Goal: Information Seeking & Learning: Check status

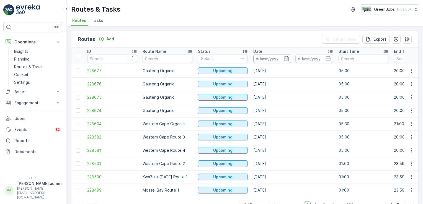
scroll to position [16, 0]
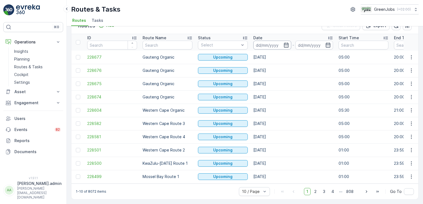
click at [265, 45] on input at bounding box center [272, 45] width 38 height 9
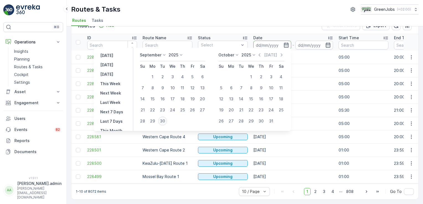
click at [165, 122] on div "30" at bounding box center [162, 121] width 9 height 9
type input "[DATE]"
click at [165, 122] on div "30" at bounding box center [162, 121] width 9 height 9
type input "[DATE]"
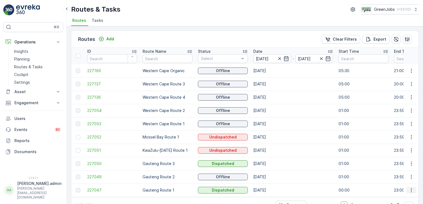
click at [411, 189] on icon "button" at bounding box center [412, 191] width 6 height 6
click at [403, 166] on span "See More Details" at bounding box center [399, 166] width 32 height 6
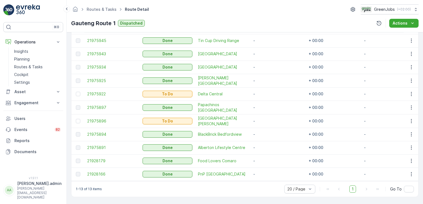
scroll to position [194, 0]
click at [37, 66] on p "Routes & Tasks" at bounding box center [28, 67] width 29 height 6
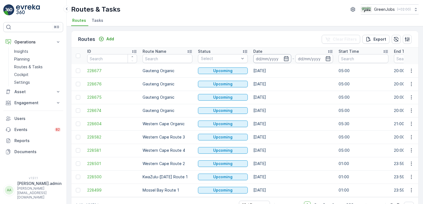
click at [263, 56] on input at bounding box center [272, 58] width 38 height 9
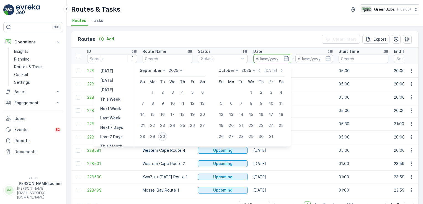
click at [163, 137] on div "30" at bounding box center [162, 136] width 9 height 9
type input "[DATE]"
click at [163, 137] on div "30" at bounding box center [162, 136] width 9 height 9
type input "[DATE]"
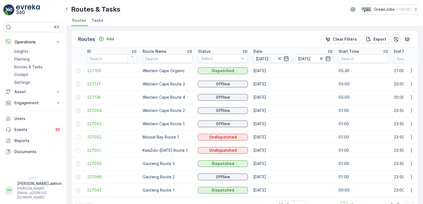
scroll to position [16, 0]
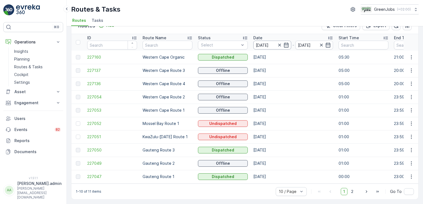
click at [269, 41] on input "[DATE]" at bounding box center [272, 45] width 38 height 9
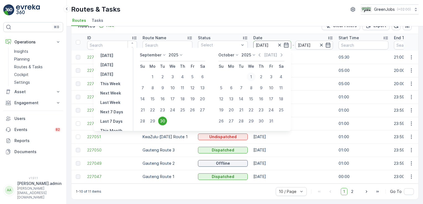
click at [254, 77] on div "1" at bounding box center [251, 77] width 9 height 9
type input "[DATE]"
click at [254, 77] on div "1" at bounding box center [251, 77] width 9 height 9
type input "[DATE]"
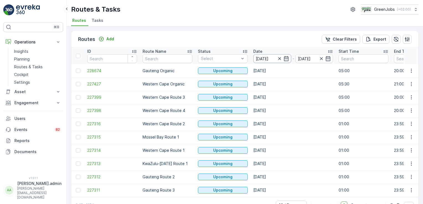
click at [268, 61] on input "[DATE]" at bounding box center [272, 58] width 38 height 9
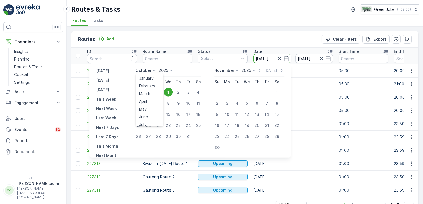
click at [156, 71] on icon at bounding box center [155, 71] width 6 height 6
click at [148, 103] on span "September" at bounding box center [149, 105] width 21 height 6
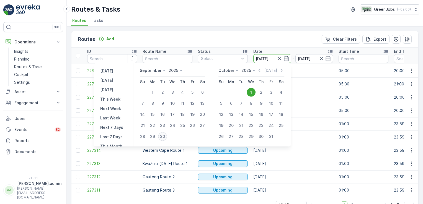
click at [164, 136] on div "30" at bounding box center [162, 136] width 9 height 9
type input "[DATE]"
click at [164, 136] on div "30" at bounding box center [162, 136] width 9 height 9
type input "[DATE]"
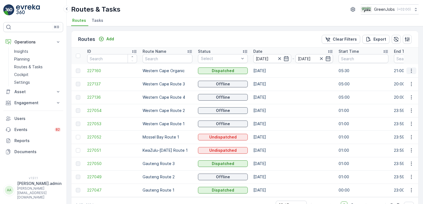
click at [412, 69] on icon "button" at bounding box center [412, 71] width 6 height 6
click at [409, 79] on span "See More Details" at bounding box center [399, 79] width 32 height 6
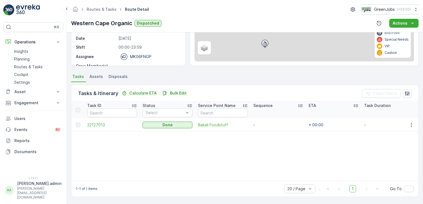
scroll to position [81, 0]
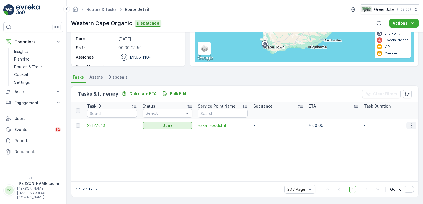
click at [411, 125] on icon "button" at bounding box center [411, 126] width 1 height 4
click at [408, 132] on span "See More Details" at bounding box center [405, 134] width 32 height 6
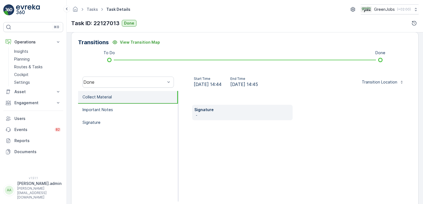
scroll to position [144, 0]
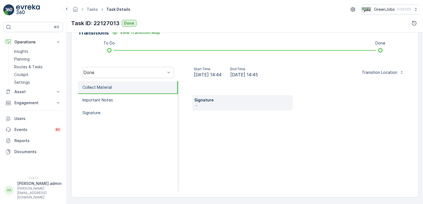
click at [106, 85] on p "Collect Material" at bounding box center [97, 88] width 29 height 6
click at [109, 99] on p "Important Notes" at bounding box center [98, 101] width 30 height 6
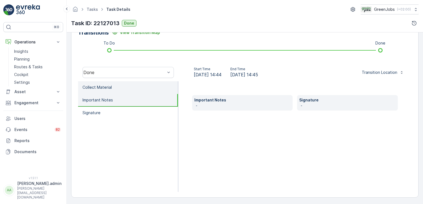
click at [106, 85] on p "Collect Material" at bounding box center [97, 88] width 29 height 6
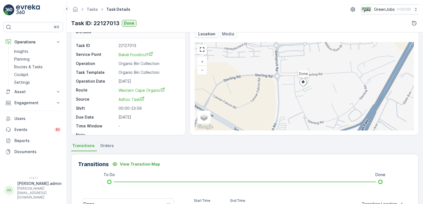
scroll to position [0, 0]
